Goal: Find specific page/section: Find specific page/section

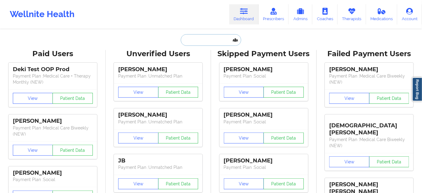
click at [195, 42] on input "text" at bounding box center [211, 40] width 60 height 12
paste input "[EMAIL_ADDRESS][DOMAIN_NAME]"
type input "[EMAIL_ADDRESS][DOMAIN_NAME]"
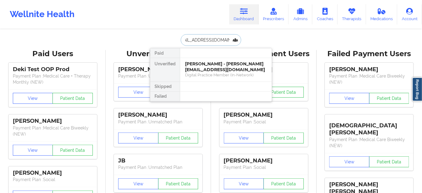
click at [193, 65] on div "[PERSON_NAME] - [PERSON_NAME][EMAIL_ADDRESS][DOMAIN_NAME]" at bounding box center [226, 66] width 82 height 11
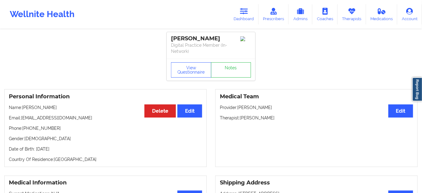
drag, startPoint x: 240, startPoint y: 117, endPoint x: 279, endPoint y: 119, distance: 38.5
click at [278, 118] on p "Therapist: [PERSON_NAME]" at bounding box center [316, 118] width 193 height 6
copy p "[PERSON_NAME]"
drag, startPoint x: 206, startPoint y: 39, endPoint x: 162, endPoint y: 40, distance: 43.7
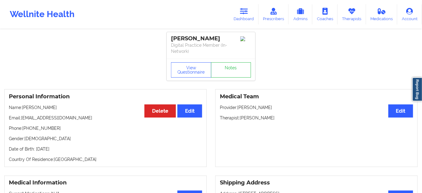
copy div "[PERSON_NAME]"
click at [240, 75] on link "Notes" at bounding box center [231, 69] width 40 height 15
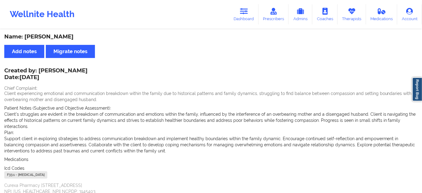
click at [13, 171] on div "F33.1 - [MEDICAL_DATA]" at bounding box center [25, 174] width 43 height 7
copy div "F33.1"
click at [244, 16] on link "Dashboard" at bounding box center [243, 14] width 29 height 20
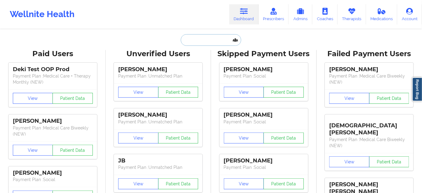
click at [201, 45] on input "text" at bounding box center [211, 40] width 60 height 12
paste input "[EMAIL_ADDRESS][DOMAIN_NAME]"
type input "[EMAIL_ADDRESS][DOMAIN_NAME]"
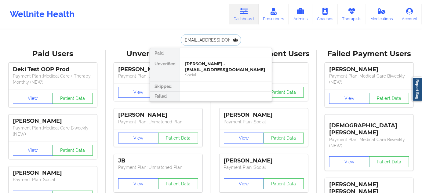
click at [202, 69] on div "[PERSON_NAME] - [EMAIL_ADDRESS][DOMAIN_NAME]" at bounding box center [226, 66] width 82 height 11
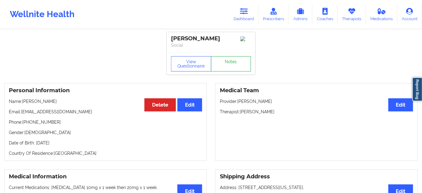
click at [229, 67] on link "Notes" at bounding box center [231, 63] width 40 height 15
